Goal: Check status: Check status

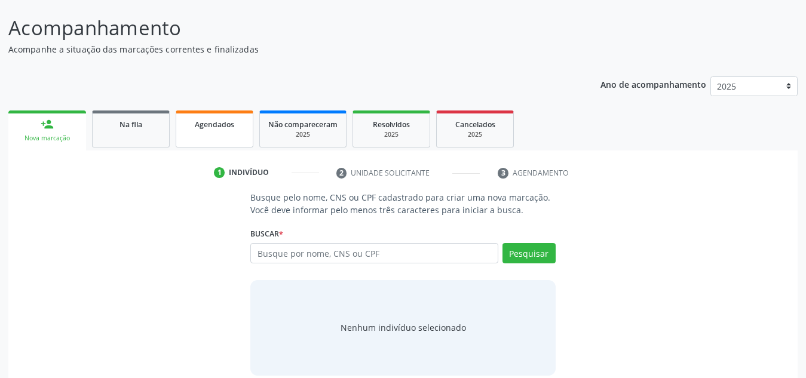
scroll to position [85, 0]
click at [225, 138] on link "Agendados" at bounding box center [215, 129] width 78 height 37
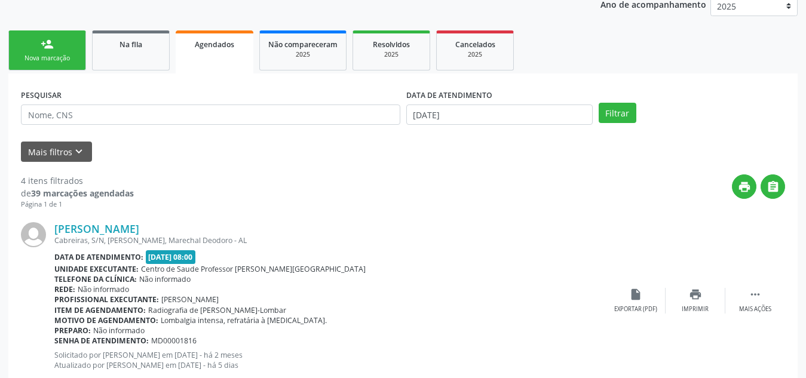
scroll to position [182, 0]
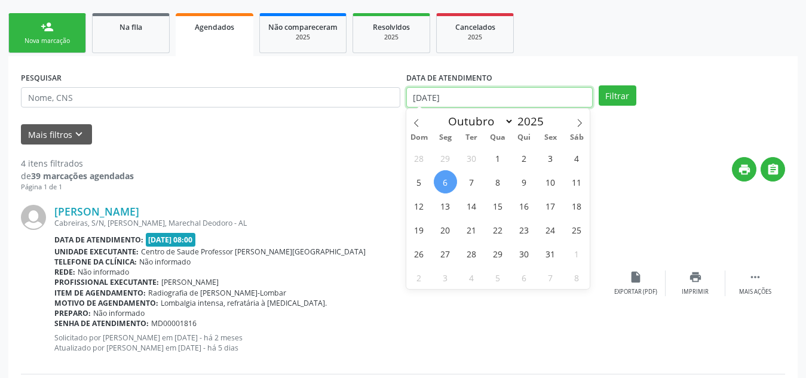
click at [479, 100] on input "[DATE]" at bounding box center [500, 97] width 187 height 20
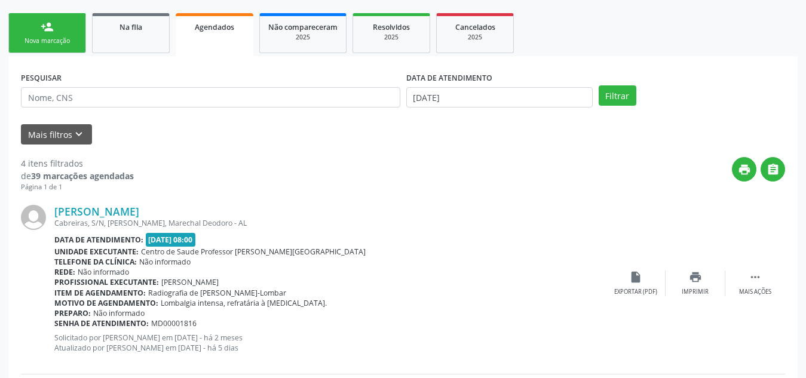
click at [331, 240] on div "Data de atendimento: [DATE] 08:00" at bounding box center [330, 240] width 552 height 14
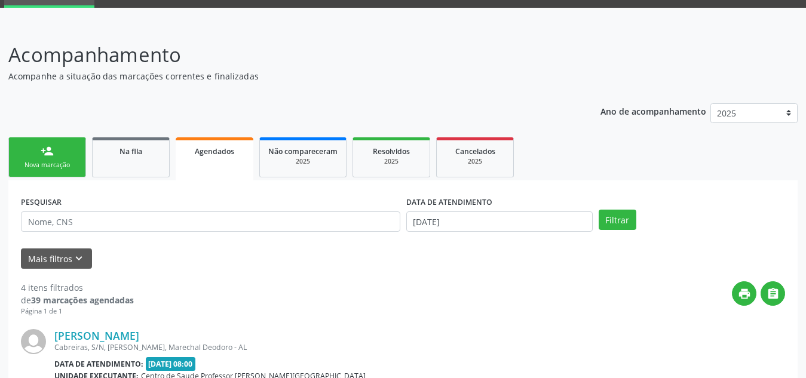
scroll to position [0, 0]
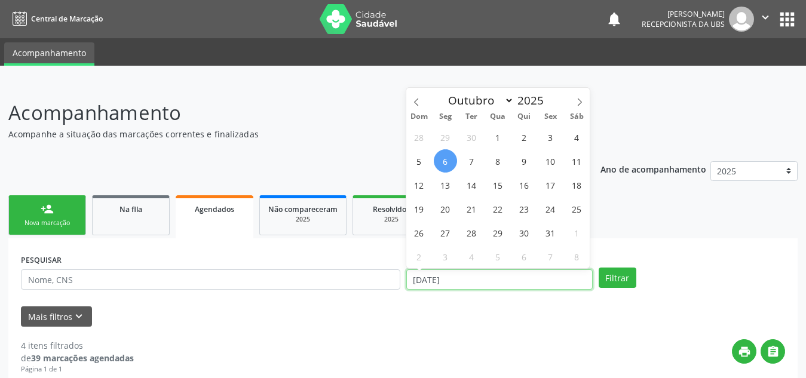
click at [525, 277] on input "[DATE]" at bounding box center [500, 280] width 187 height 20
click at [471, 160] on span "7" at bounding box center [471, 160] width 23 height 23
type input "[DATE]"
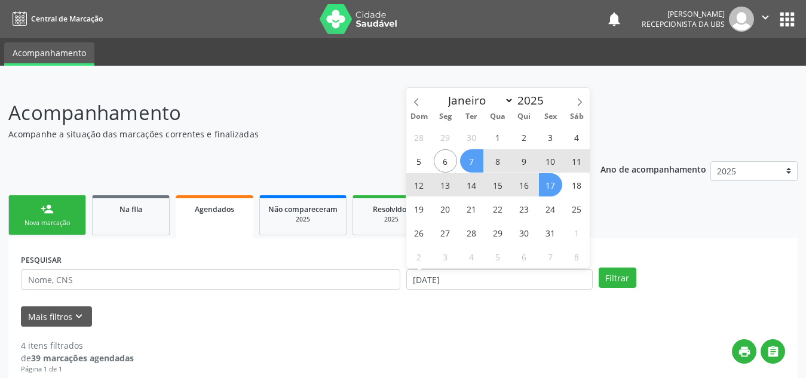
click at [557, 185] on span "17" at bounding box center [550, 184] width 23 height 23
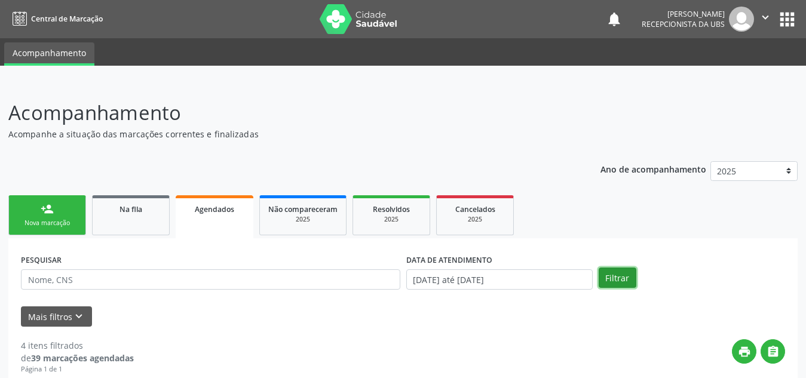
click at [624, 283] on button "Filtrar" at bounding box center [618, 278] width 38 height 20
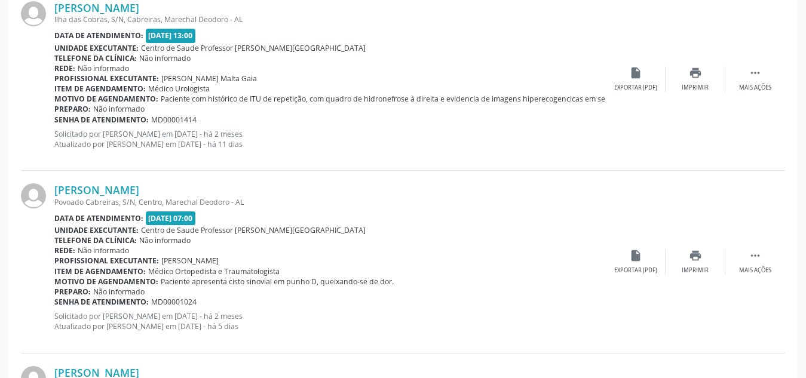
scroll to position [1154, 0]
click at [308, 343] on div "[PERSON_NAME] [GEOGRAPHIC_DATA], S/N, Centro, [GEOGRAPHIC_DATA] Data de atendim…" at bounding box center [403, 263] width 765 height 182
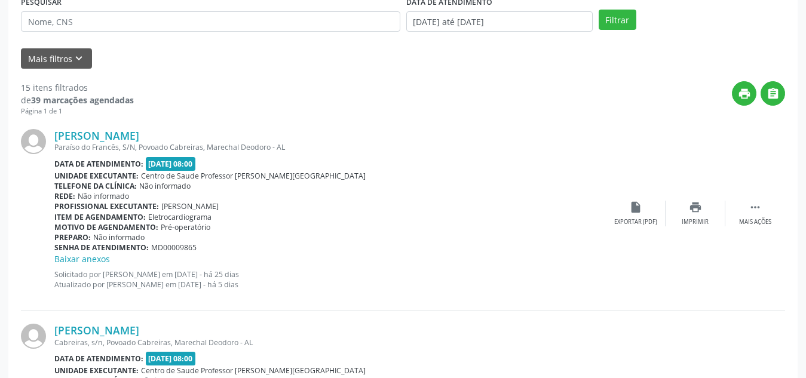
scroll to position [253, 0]
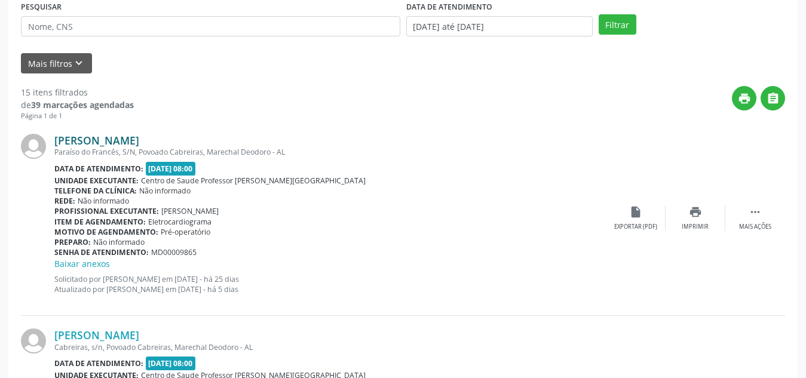
click at [139, 140] on link "[PERSON_NAME]" at bounding box center [96, 140] width 85 height 13
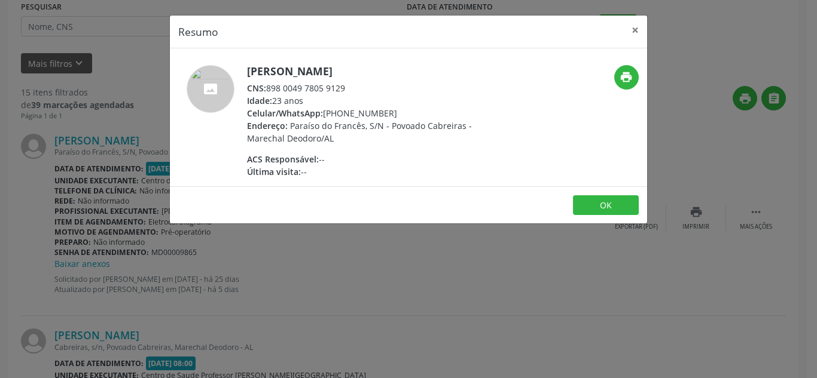
drag, startPoint x: 347, startPoint y: 89, endPoint x: 268, endPoint y: 89, distance: 78.9
click at [268, 89] on div "CNS: 898 0049 7805 9129" at bounding box center [363, 88] width 233 height 13
copy div "898 0049 7805 9129"
click at [268, 89] on div "CNS: 898 0049 7805 9129" at bounding box center [363, 88] width 233 height 13
drag, startPoint x: 347, startPoint y: 84, endPoint x: 269, endPoint y: 85, distance: 77.7
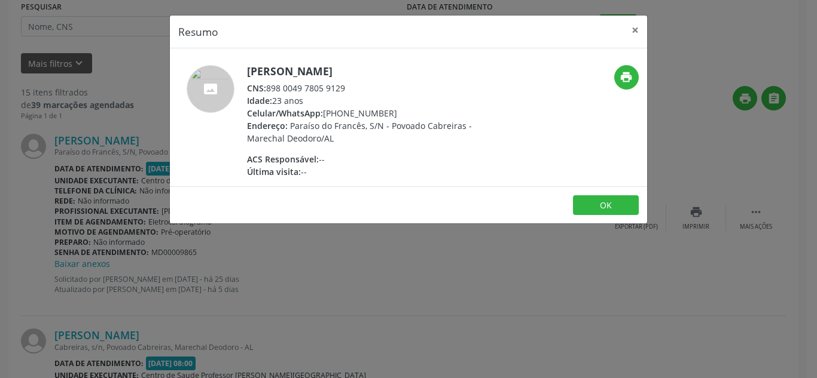
click at [269, 85] on div "CNS: 898 0049 7805 9129" at bounding box center [363, 88] width 233 height 13
copy div "898 0049 7805 9129"
click at [601, 198] on button "OK" at bounding box center [606, 205] width 66 height 20
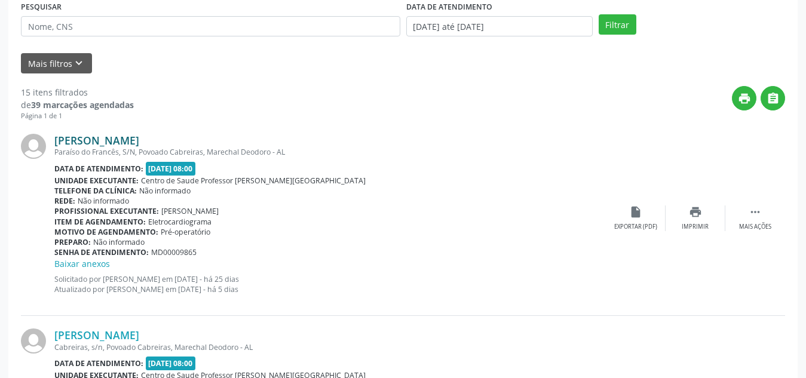
click at [139, 142] on link "[PERSON_NAME]" at bounding box center [96, 140] width 85 height 13
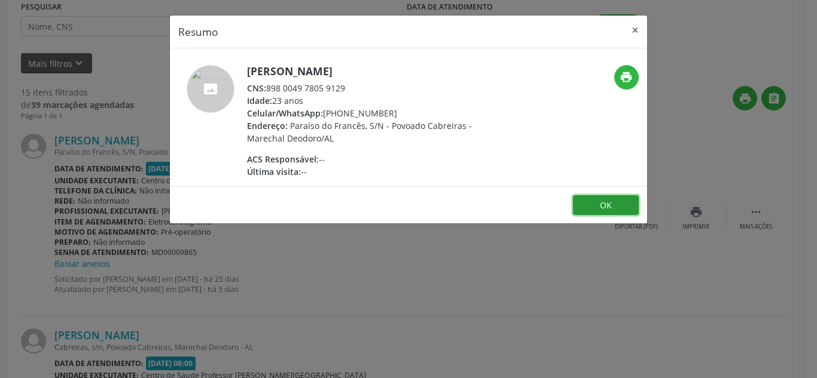
click at [598, 201] on button "OK" at bounding box center [606, 205] width 66 height 20
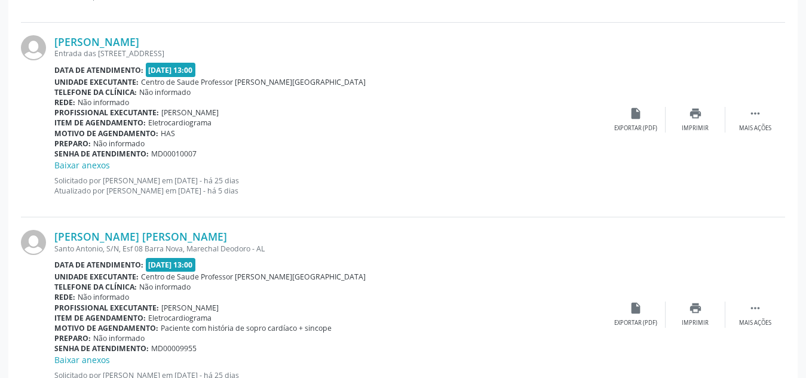
scroll to position [735, 0]
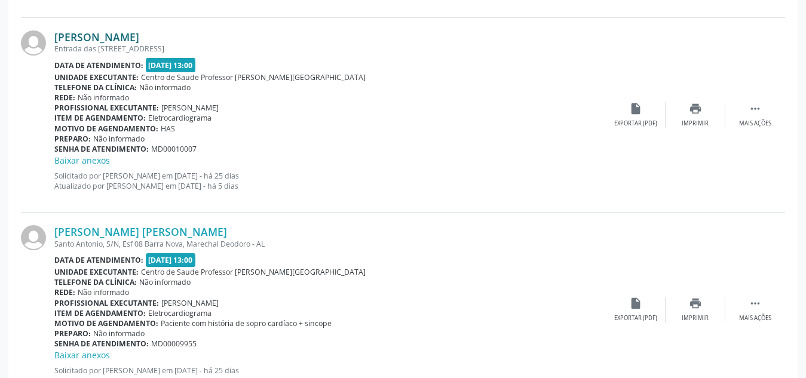
click at [131, 33] on link "[PERSON_NAME]" at bounding box center [96, 36] width 85 height 13
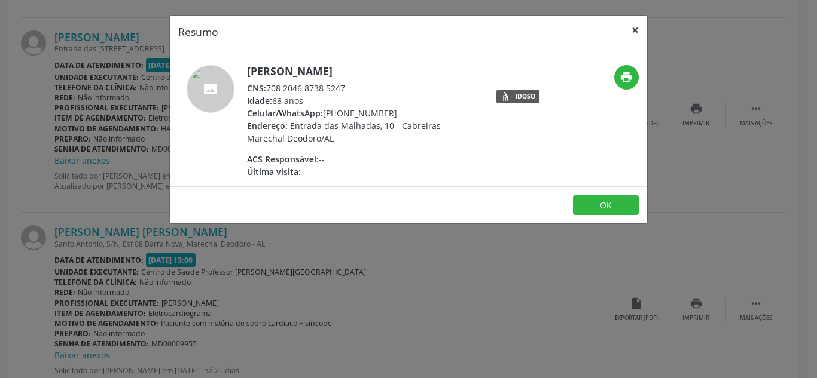
click at [632, 33] on button "×" at bounding box center [635, 30] width 24 height 29
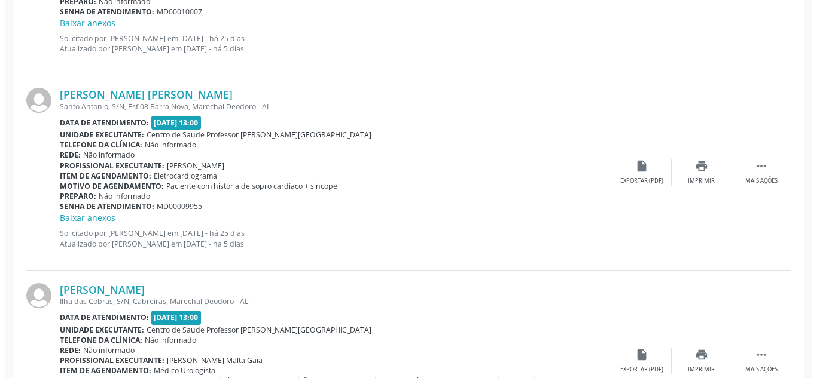
scroll to position [873, 0]
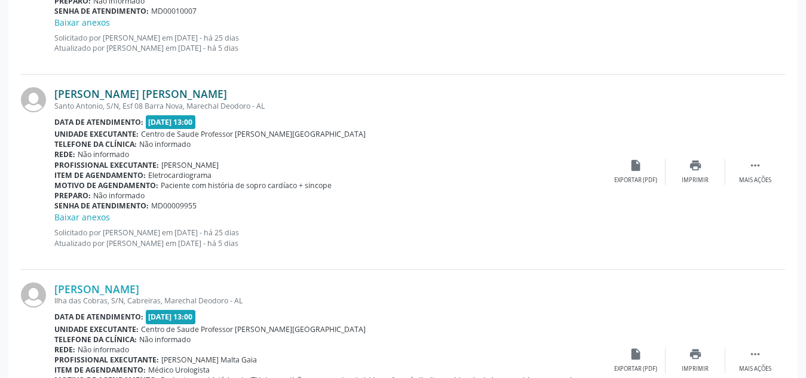
click at [185, 95] on link "[PERSON_NAME] [PERSON_NAME]" at bounding box center [140, 93] width 173 height 13
